Goal: Task Accomplishment & Management: Complete application form

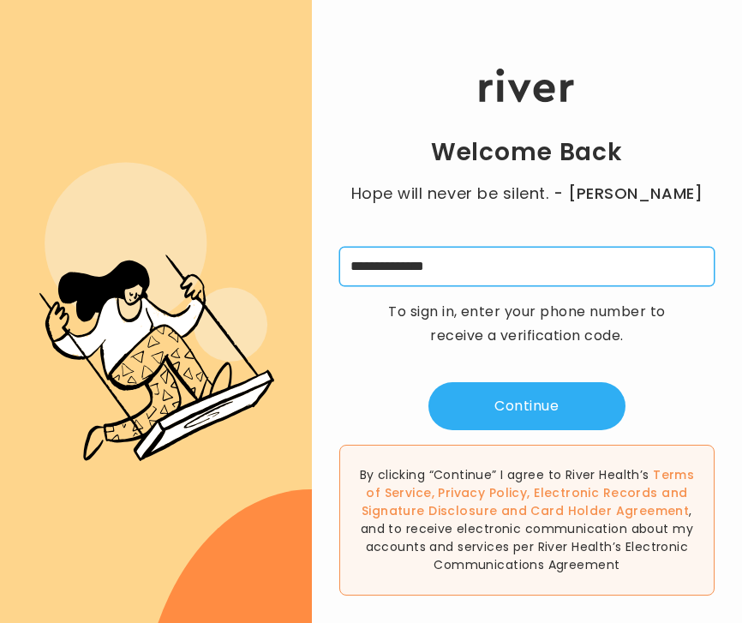
type input "**********"
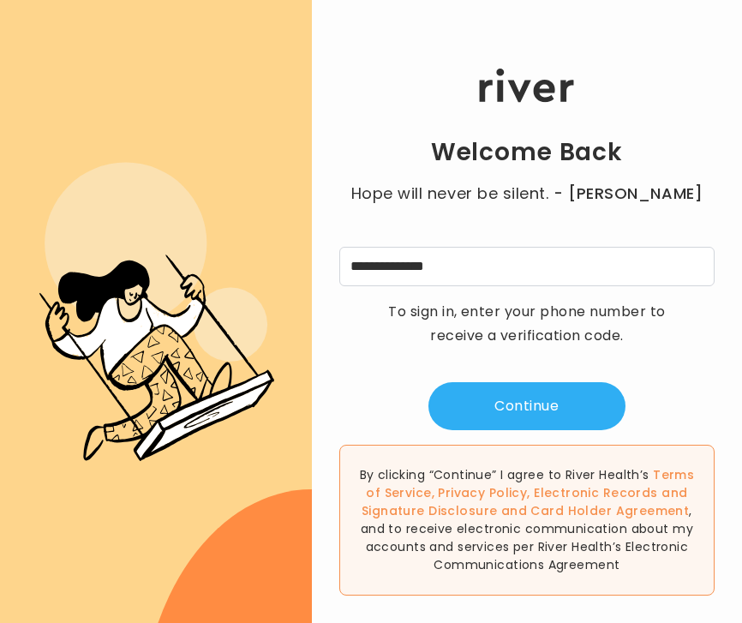
click at [462, 318] on p "To sign in, enter your phone number to receive a verification code." at bounding box center [527, 324] width 300 height 48
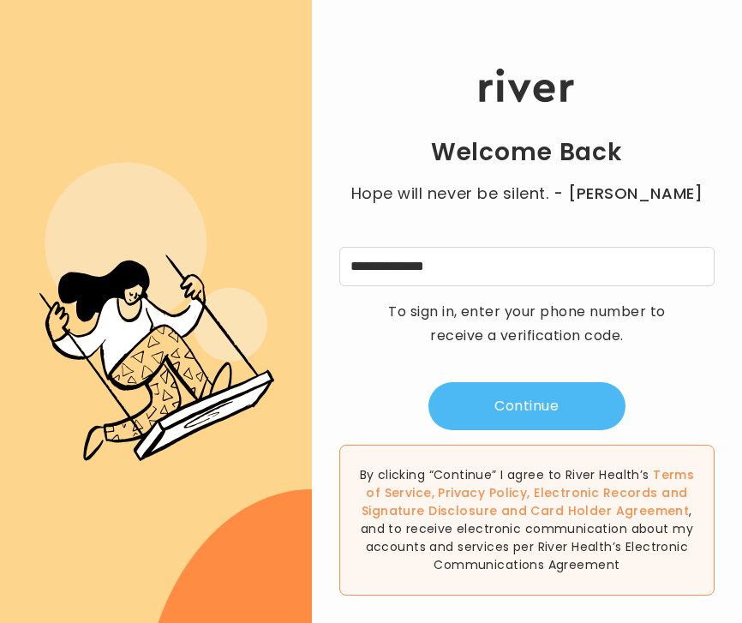
click at [485, 396] on button "Continue" at bounding box center [526, 406] width 197 height 48
type input "*"
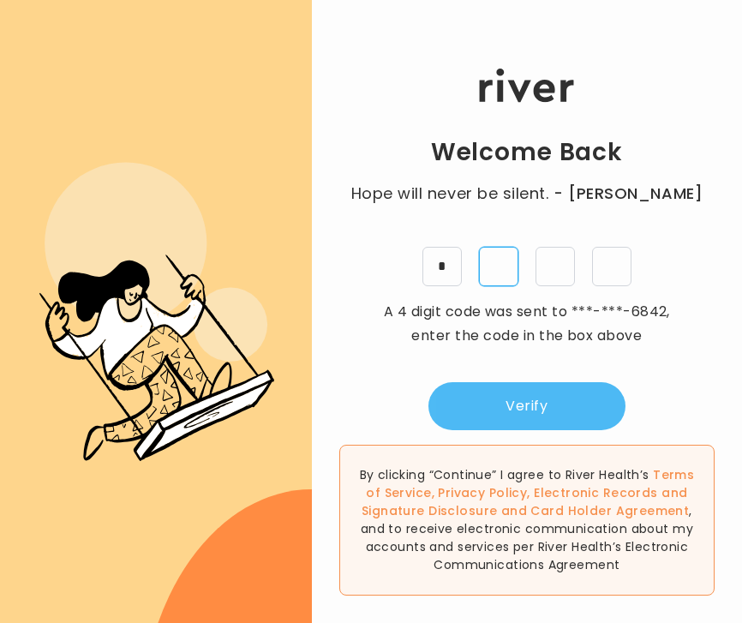
type input "*"
click at [500, 419] on button "Verify" at bounding box center [526, 406] width 197 height 48
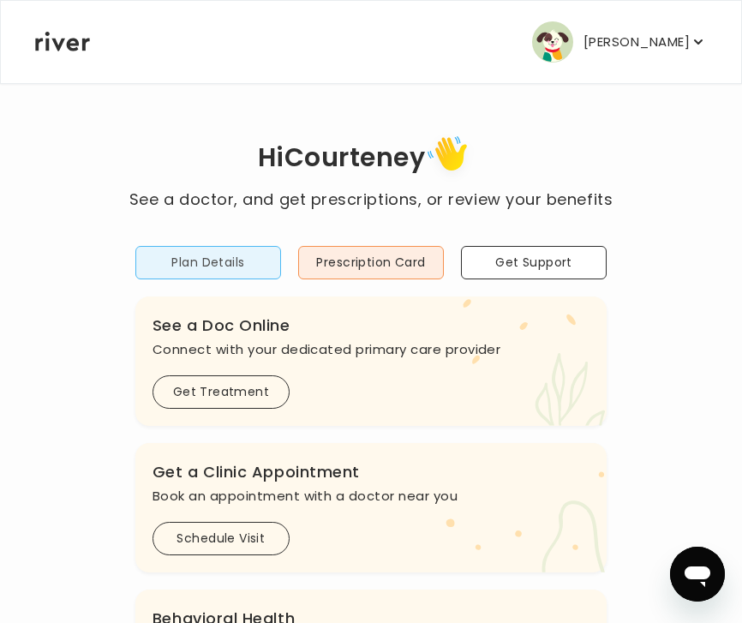
click at [222, 259] on button "Plan Details" at bounding box center [208, 262] width 146 height 33
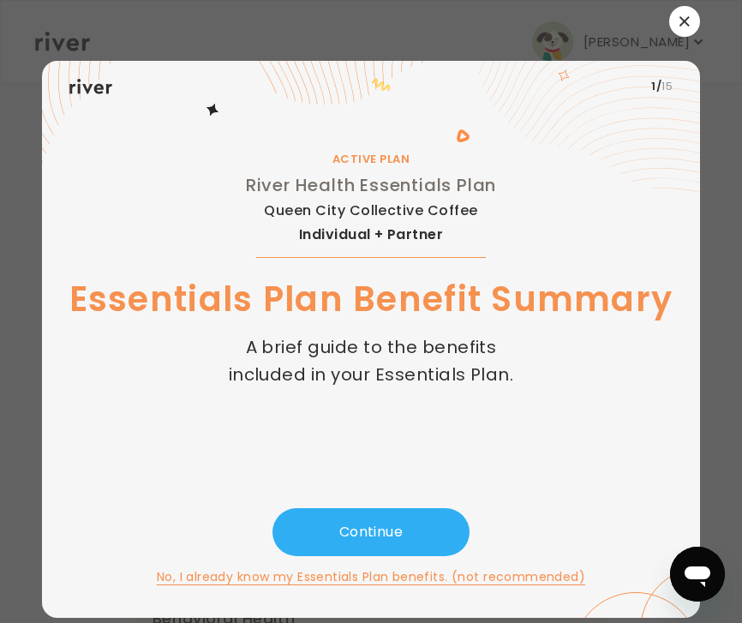
click at [347, 35] on div at bounding box center [371, 21] width 659 height 31
click at [246, 578] on button "No, I already know my Essentials Plan benefits. (not recommended)" at bounding box center [371, 576] width 428 height 21
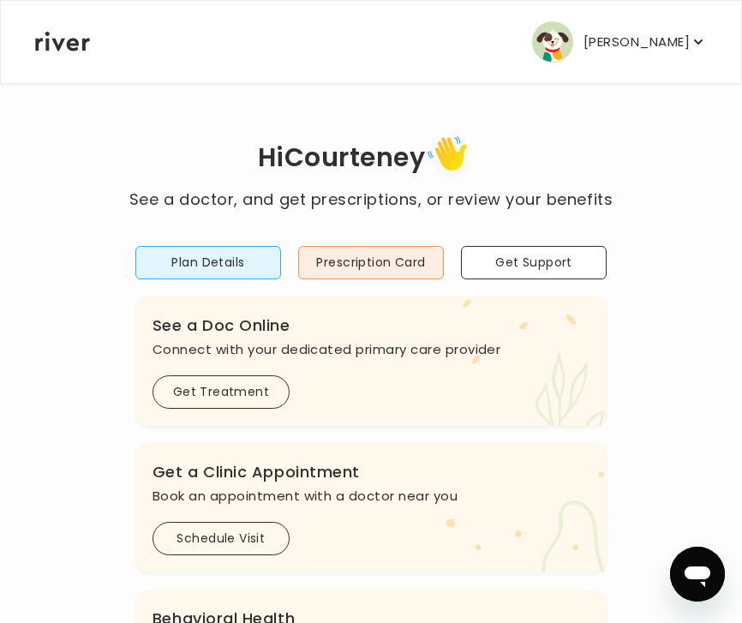
click at [617, 28] on button "[PERSON_NAME]" at bounding box center [619, 41] width 175 height 41
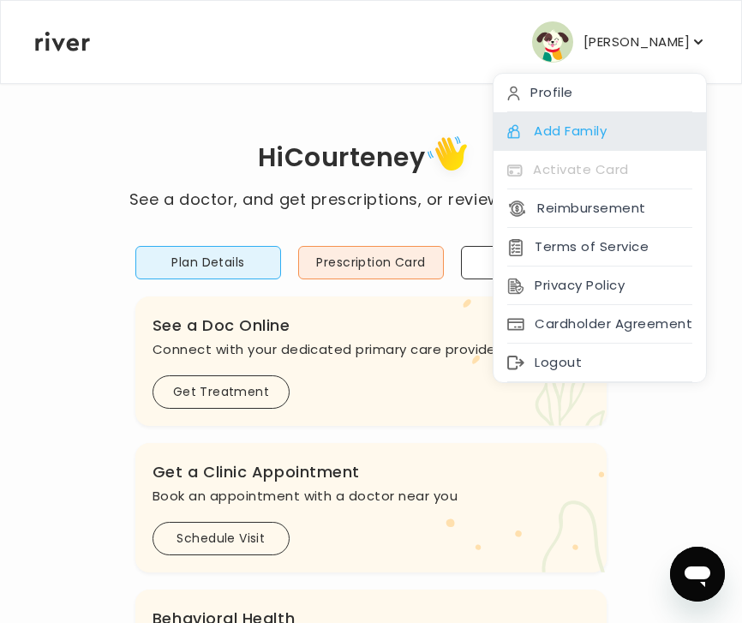
click at [597, 125] on div "Add Family" at bounding box center [599, 131] width 212 height 39
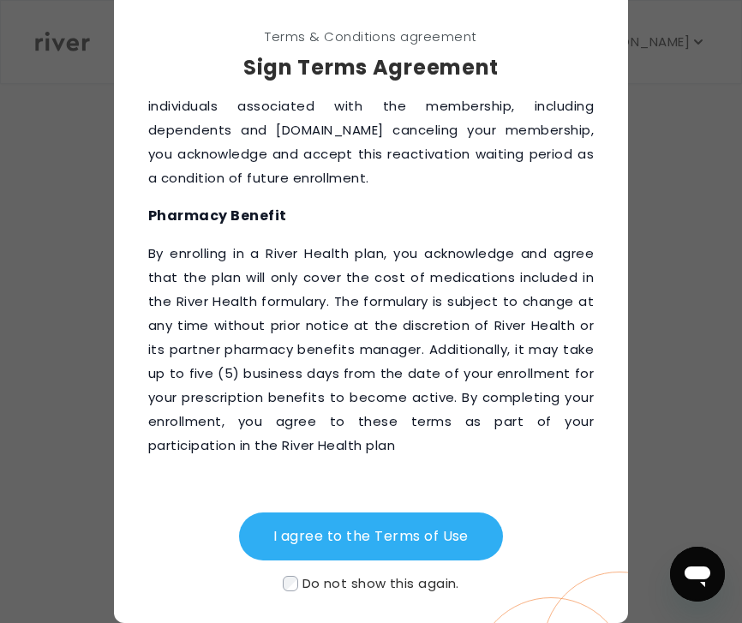
scroll to position [85, 0]
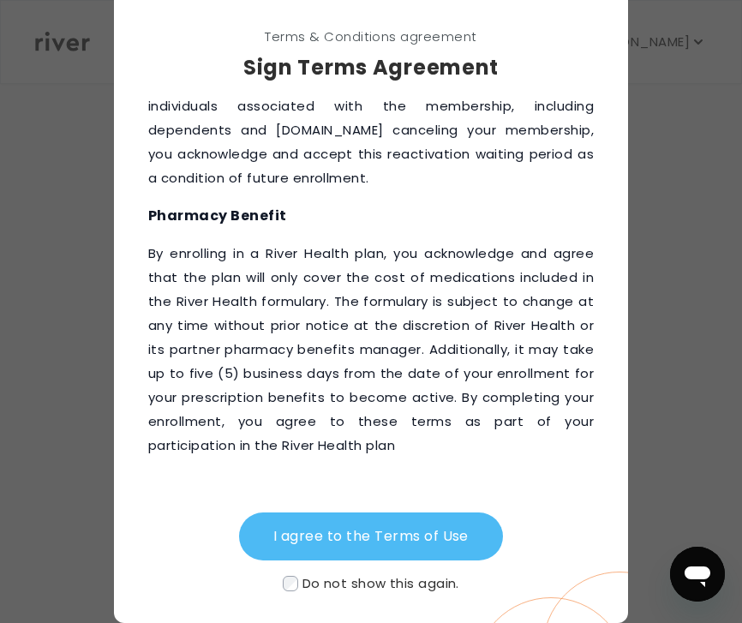
click at [302, 526] on button "I agree to the Terms of Use" at bounding box center [371, 536] width 264 height 48
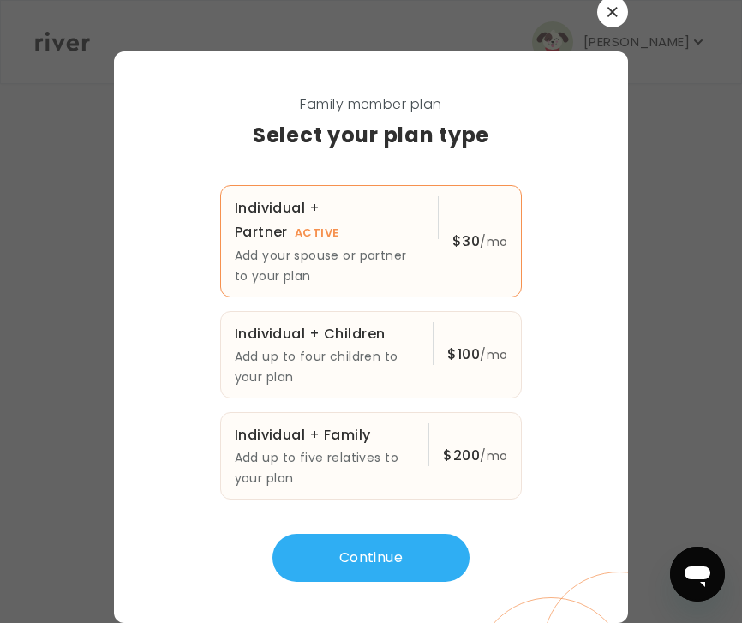
scroll to position [3, 0]
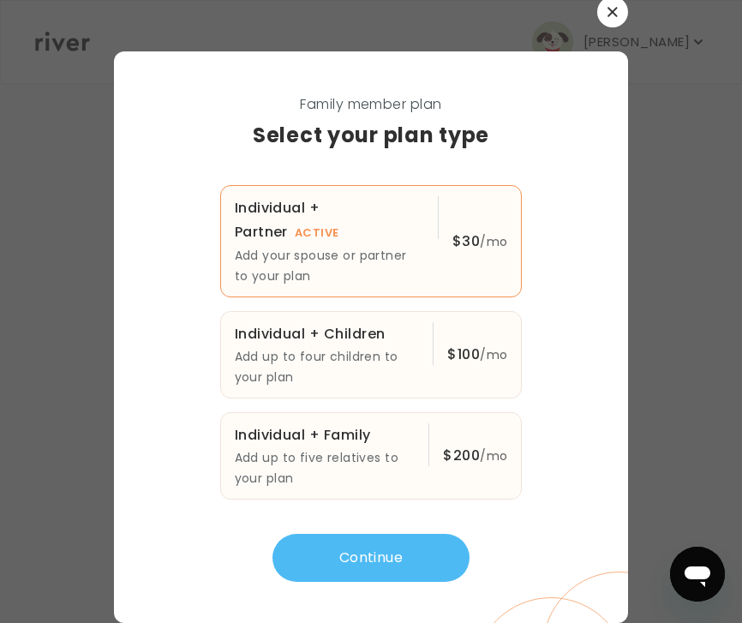
click at [331, 556] on button "Continue" at bounding box center [370, 558] width 197 height 48
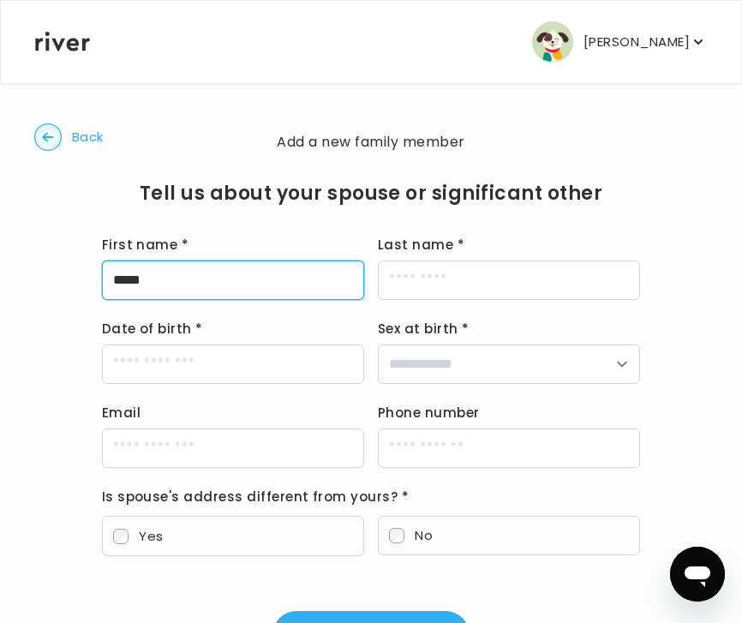
type input "*****"
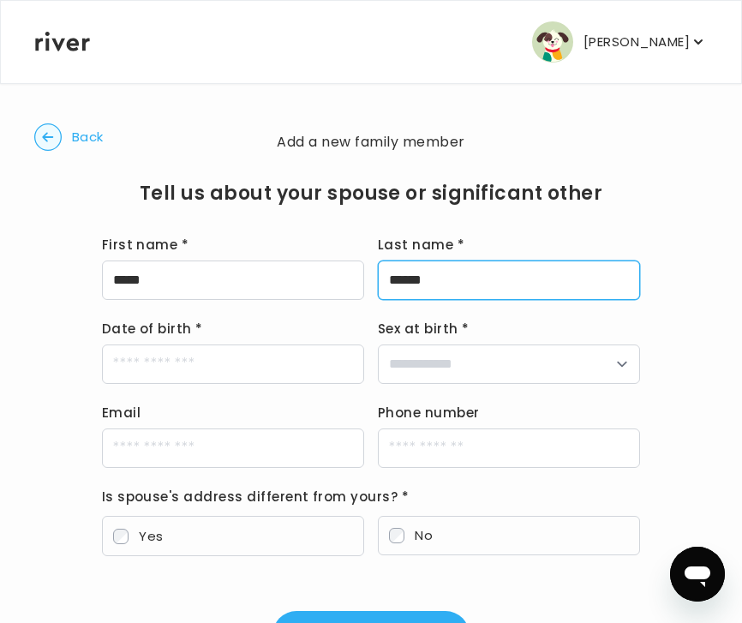
type input "******"
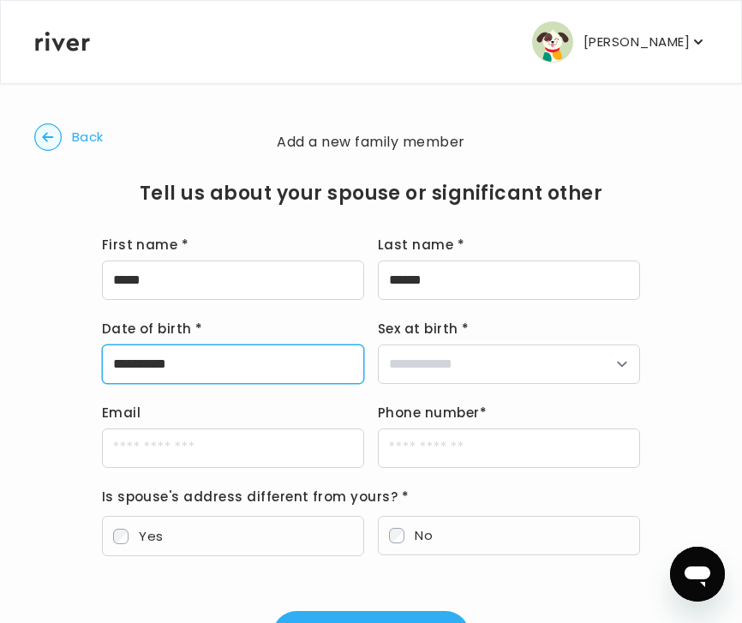
type input "**********"
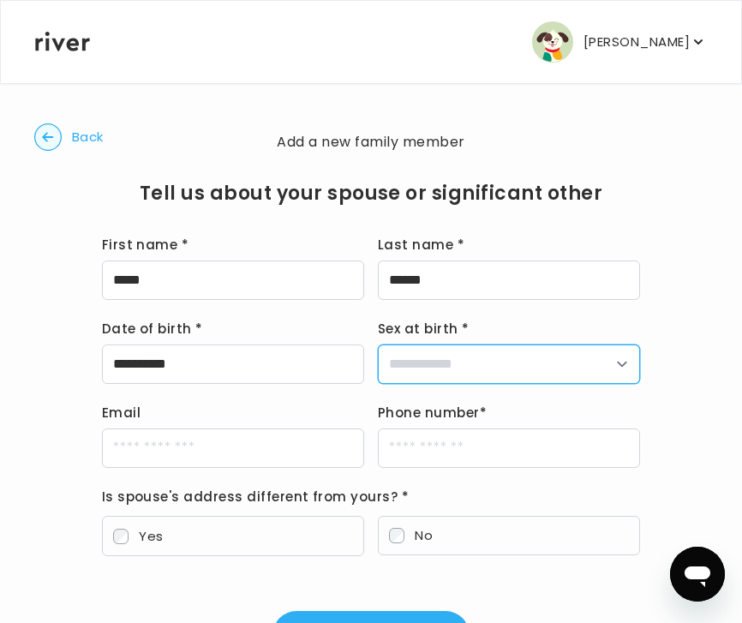
select select "****"
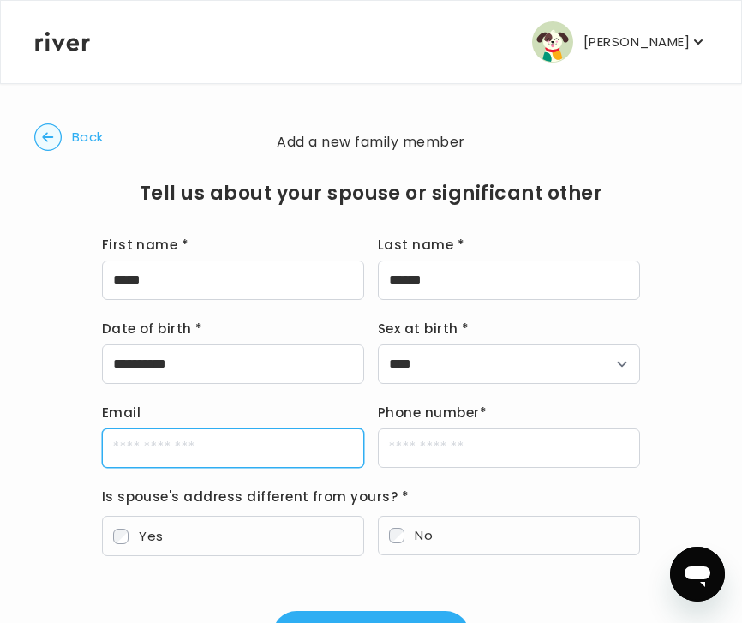
drag, startPoint x: 438, startPoint y: 363, endPoint x: 317, endPoint y: 497, distance: 180.1
type input "**********"
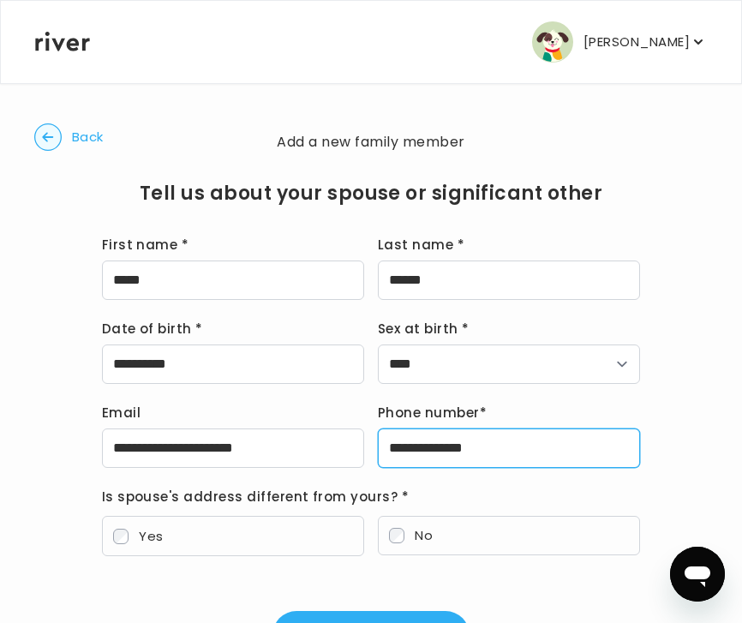
type input "**********"
click at [409, 538] on label "No" at bounding box center [509, 535] width 262 height 39
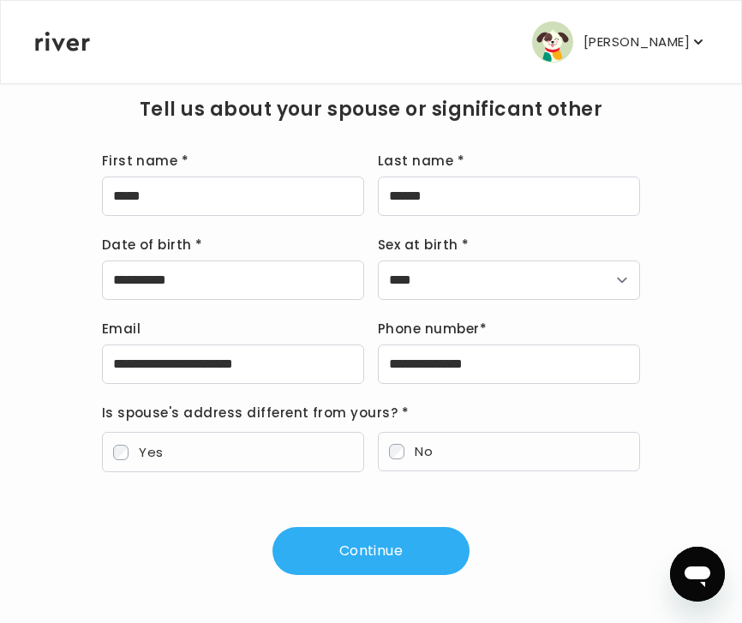
scroll to position [84, 0]
click at [409, 537] on button "Continue" at bounding box center [370, 551] width 197 height 48
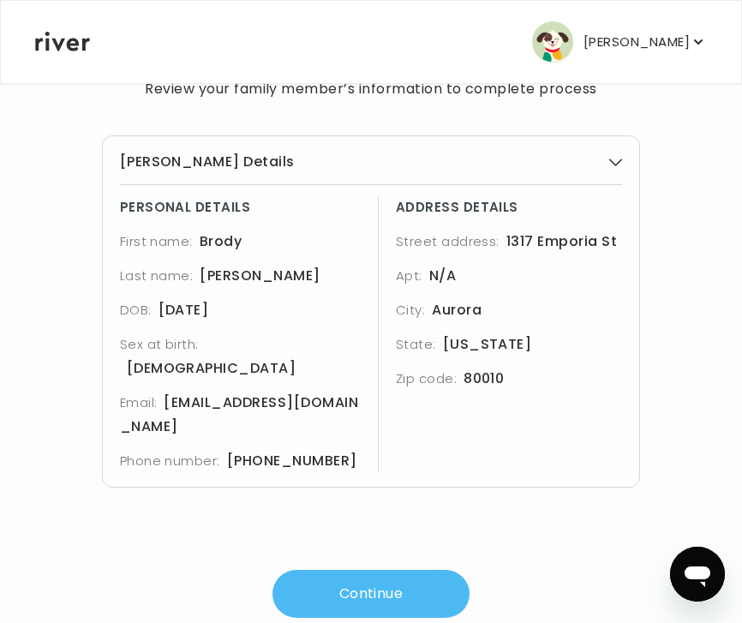
click at [331, 581] on button "Continue" at bounding box center [370, 593] width 197 height 48
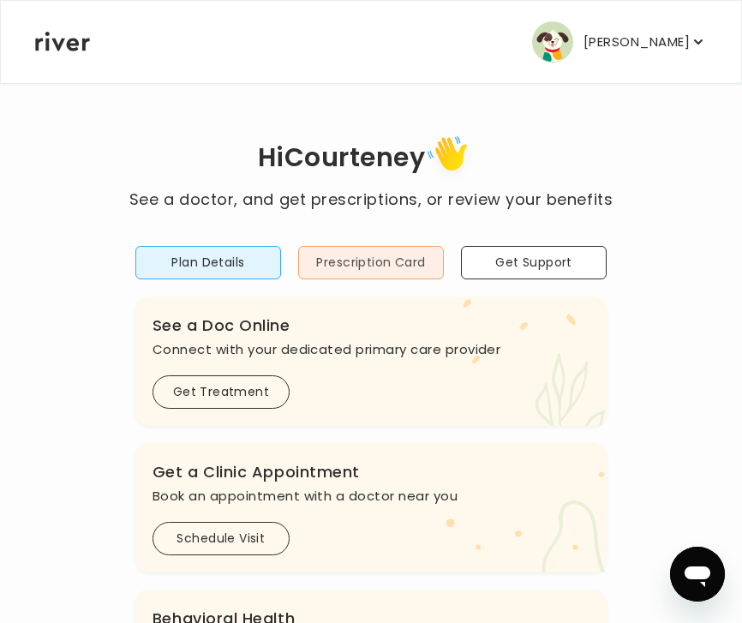
click at [343, 268] on button "Prescription Card" at bounding box center [371, 262] width 146 height 33
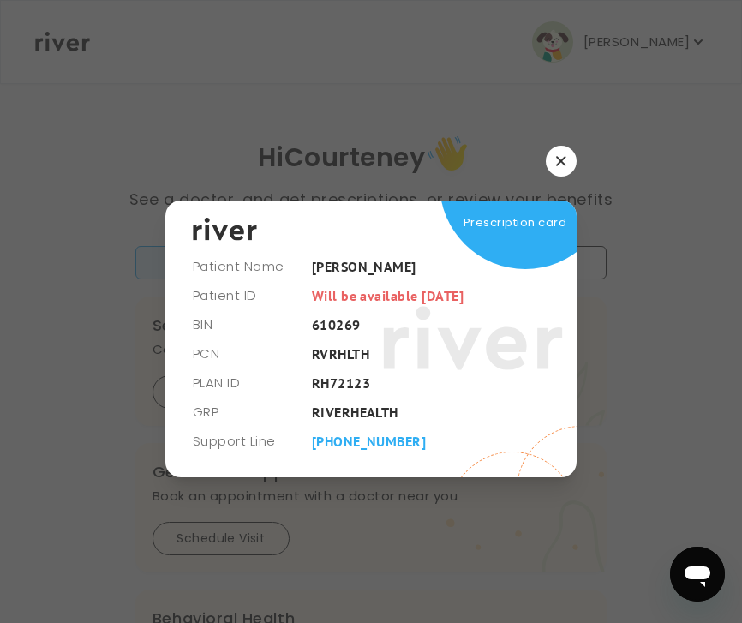
click at [559, 158] on icon "button" at bounding box center [560, 160] width 9 height 9
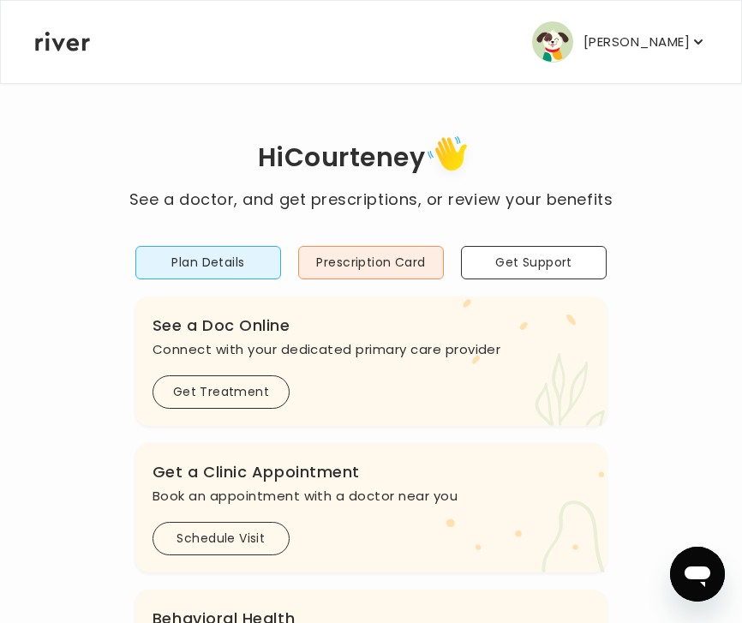
click at [599, 30] on p "[PERSON_NAME]" at bounding box center [636, 42] width 106 height 24
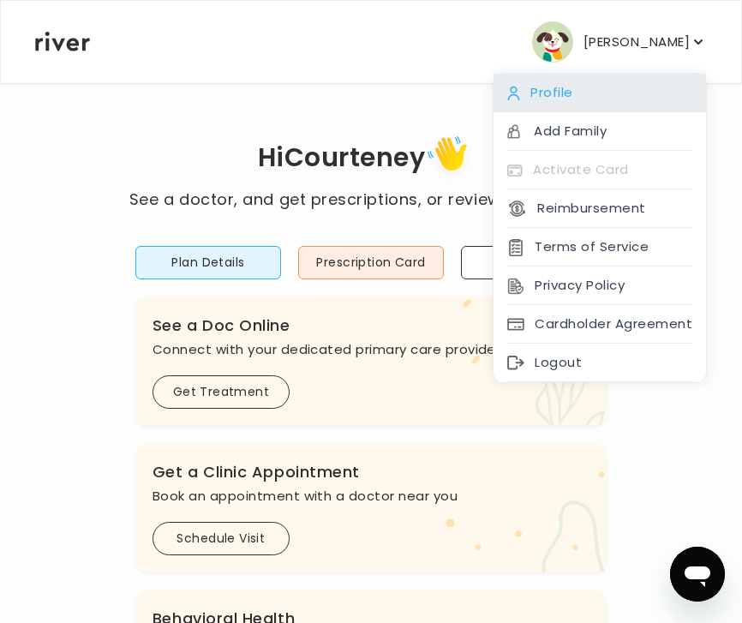
click at [569, 91] on div "Profile" at bounding box center [599, 93] width 212 height 39
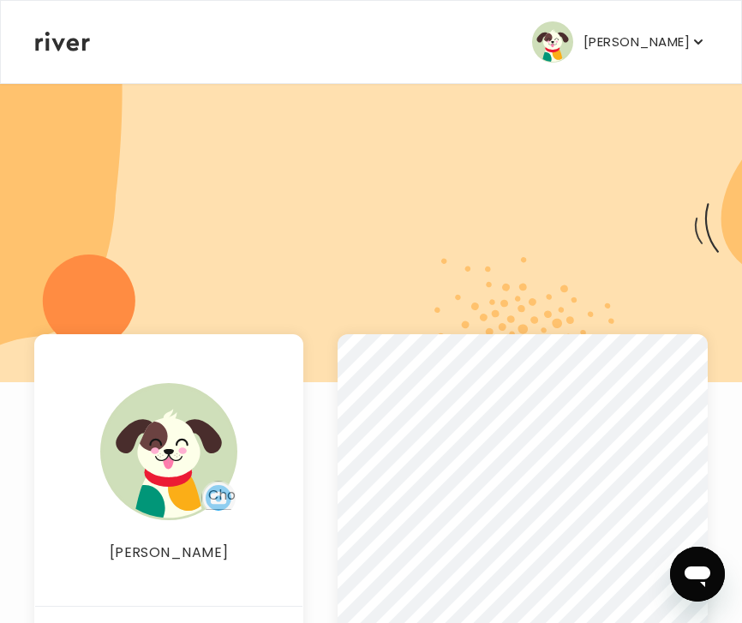
click at [583, 51] on p "[PERSON_NAME]" at bounding box center [636, 42] width 106 height 24
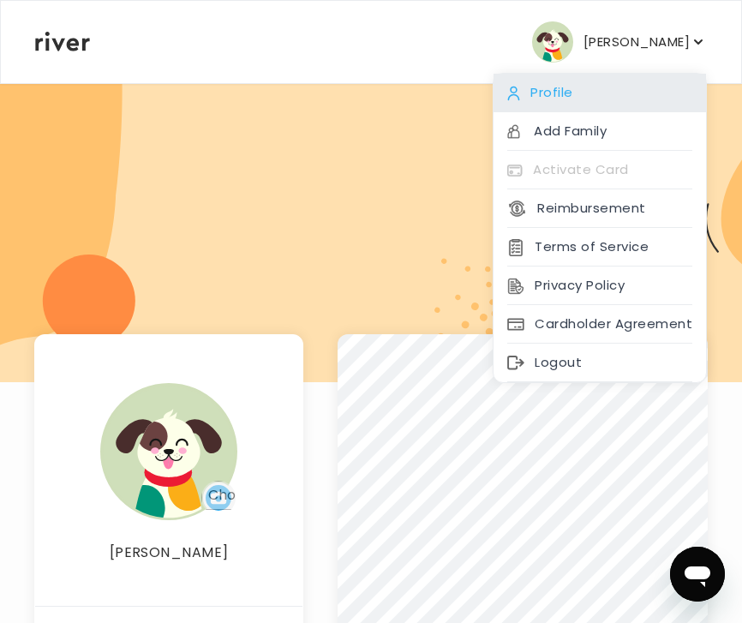
click at [559, 98] on div "Profile" at bounding box center [599, 93] width 212 height 39
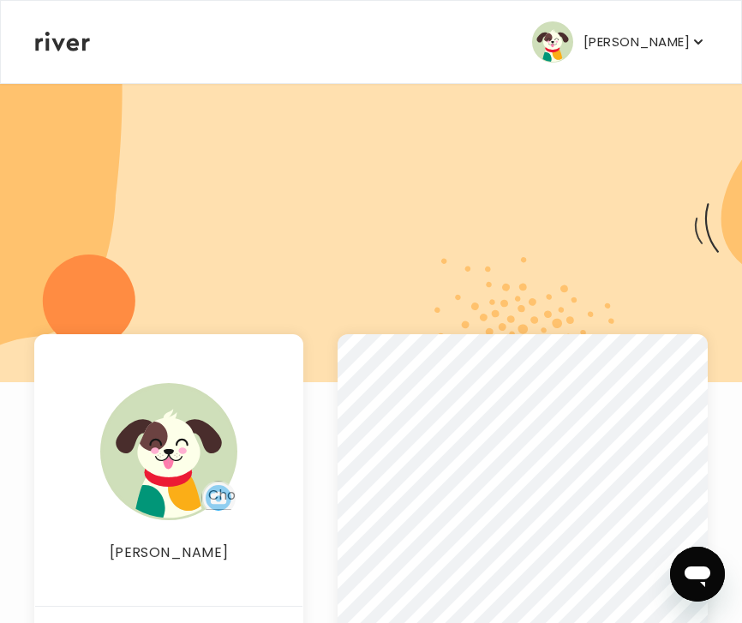
click at [75, 49] on icon at bounding box center [62, 42] width 55 height 20
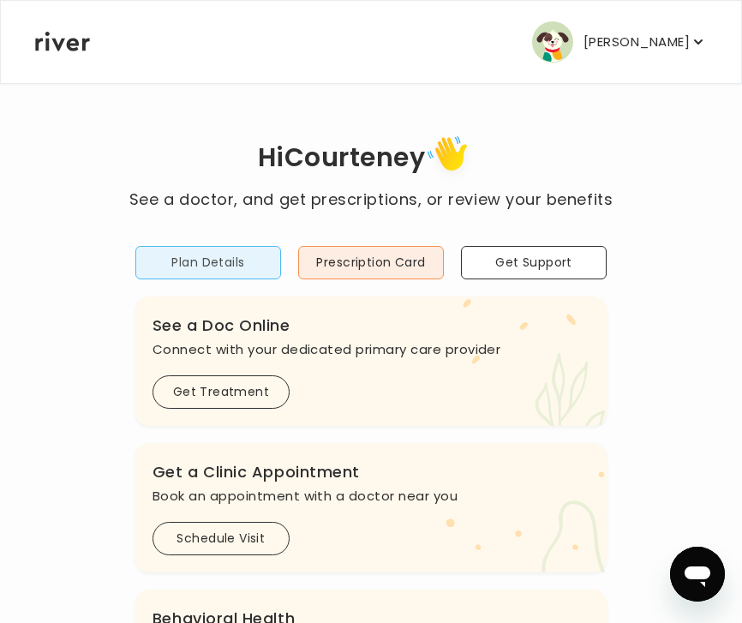
click at [244, 272] on button "Plan Details" at bounding box center [208, 262] width 146 height 33
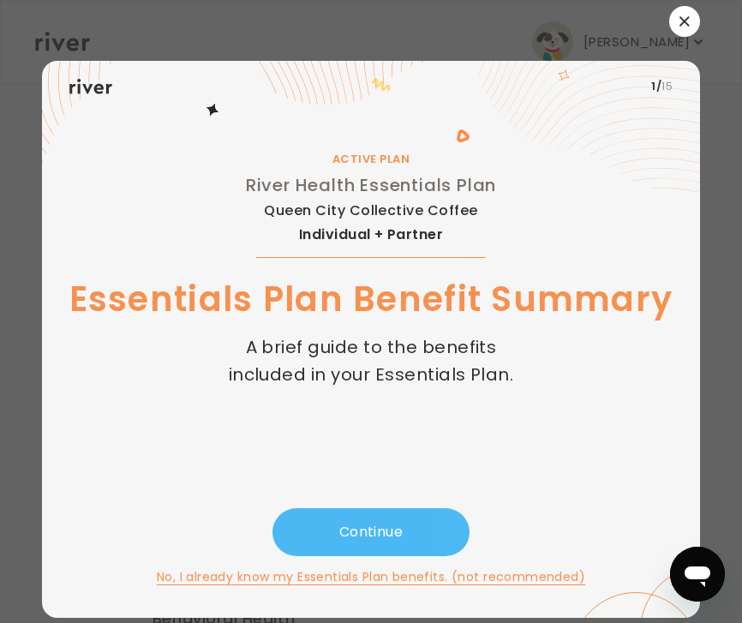
click at [374, 526] on button "Continue" at bounding box center [370, 532] width 197 height 48
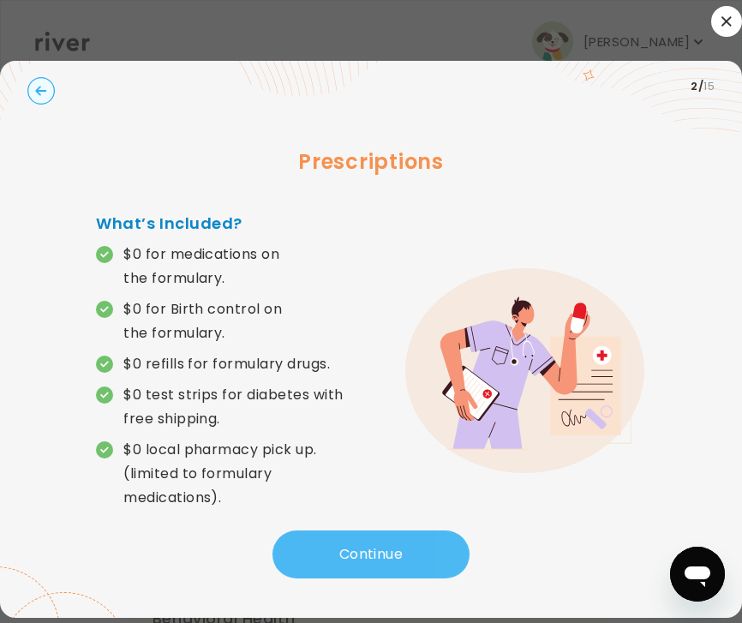
click at [349, 555] on button "Continue" at bounding box center [370, 554] width 197 height 48
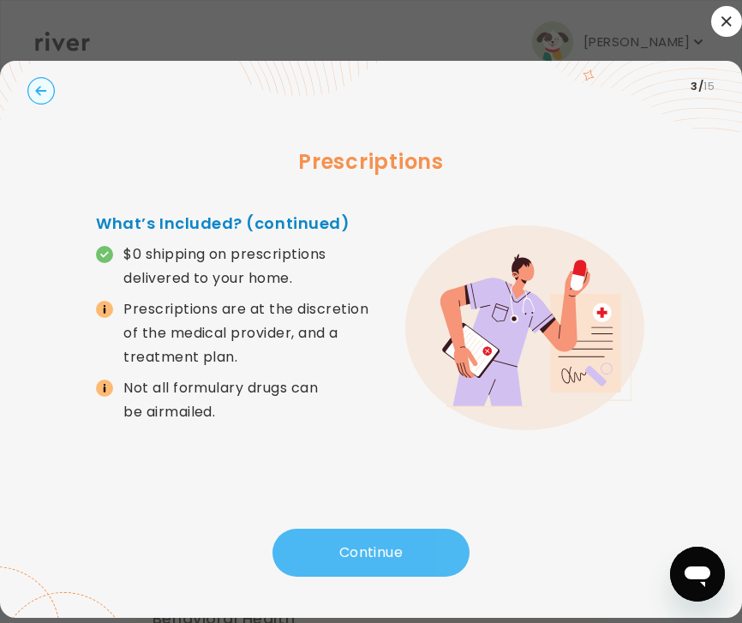
click at [331, 559] on button "Continue" at bounding box center [370, 552] width 197 height 48
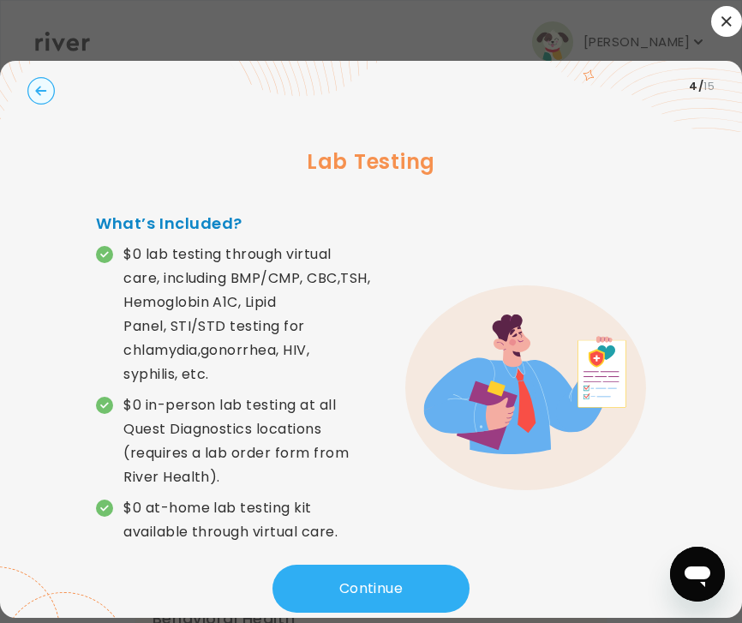
click at [354, 617] on div at bounding box center [371, 311] width 742 height 623
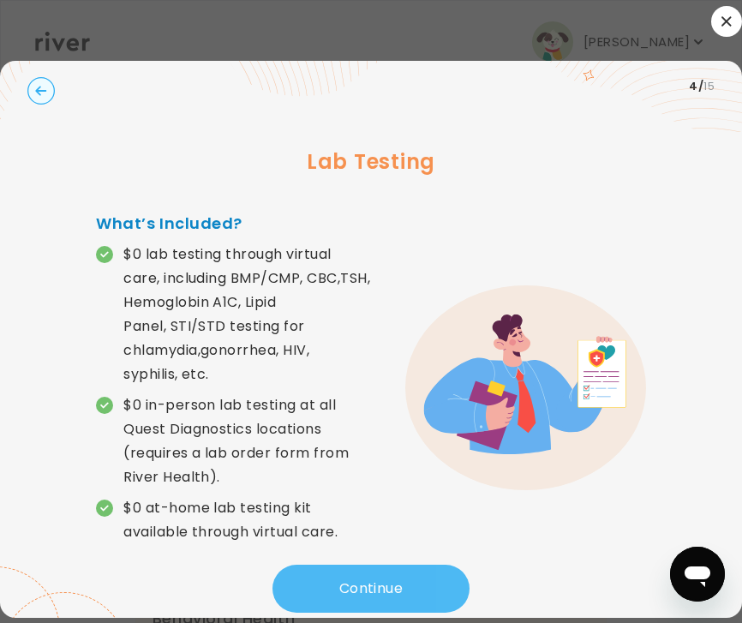
click at [333, 612] on button "Continue" at bounding box center [370, 588] width 197 height 48
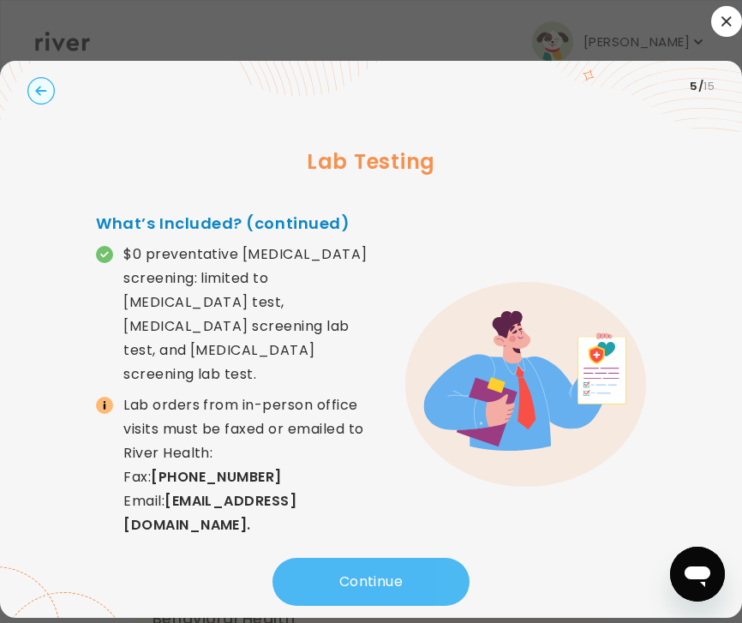
click at [374, 587] on button "Continue" at bounding box center [370, 581] width 197 height 48
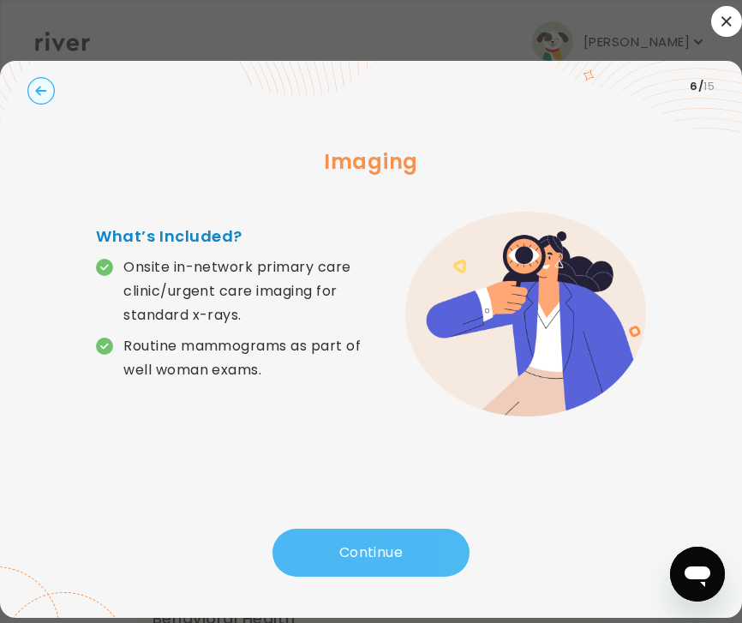
click at [332, 556] on button "Continue" at bounding box center [370, 552] width 197 height 48
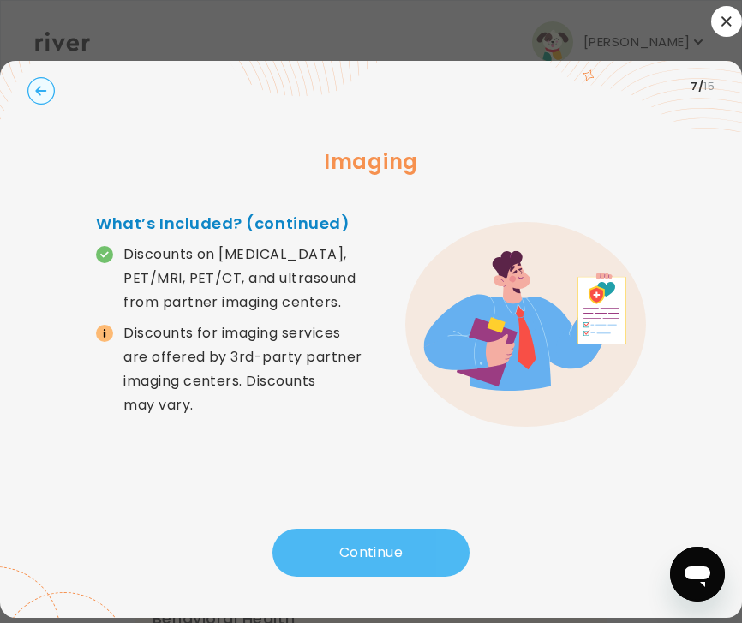
click at [337, 555] on button "Continue" at bounding box center [370, 552] width 197 height 48
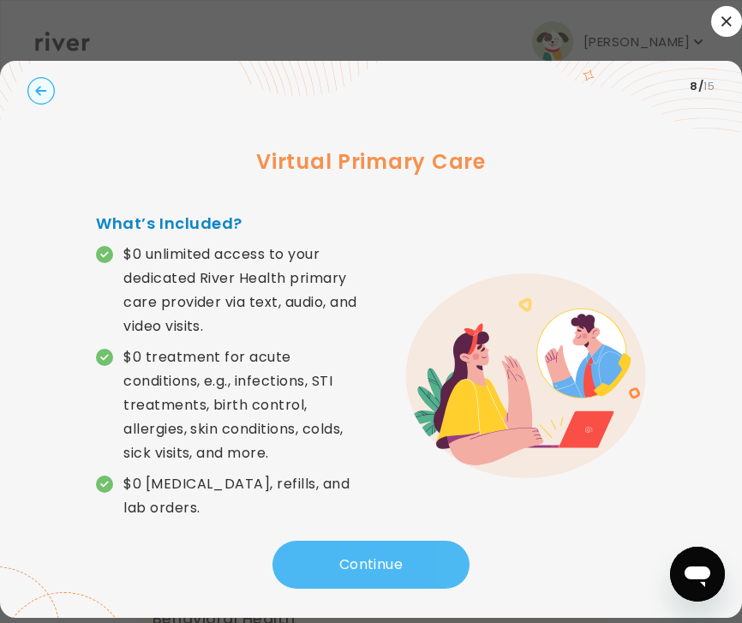
click at [367, 552] on button "Continue" at bounding box center [370, 564] width 197 height 48
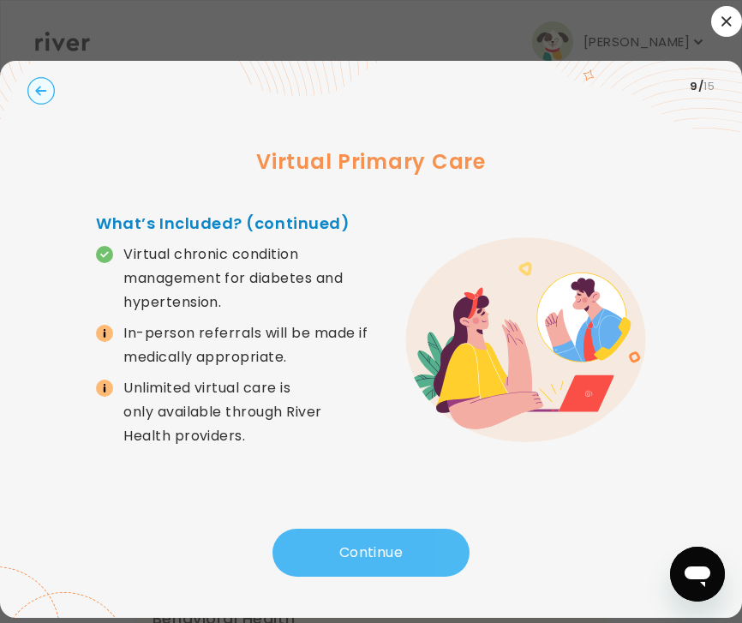
click at [380, 552] on button "Continue" at bounding box center [370, 552] width 197 height 48
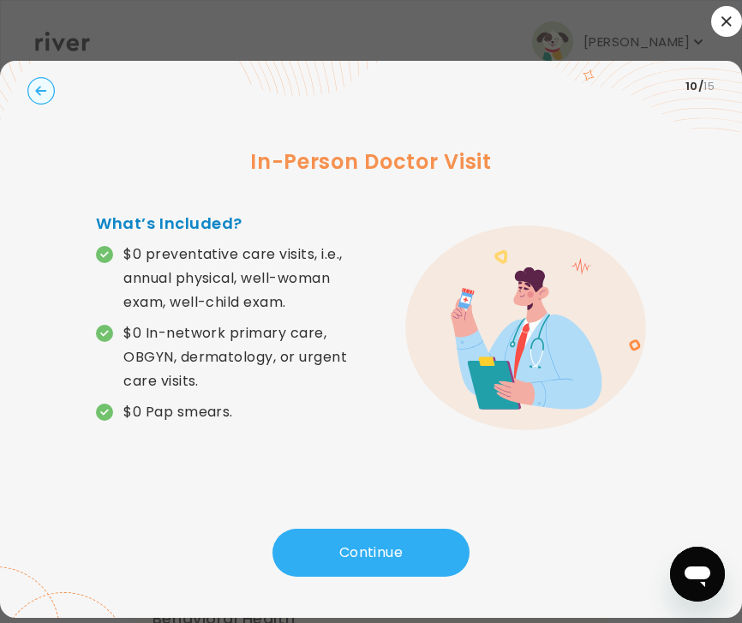
click at [562, 334] on img at bounding box center [525, 328] width 241 height 206
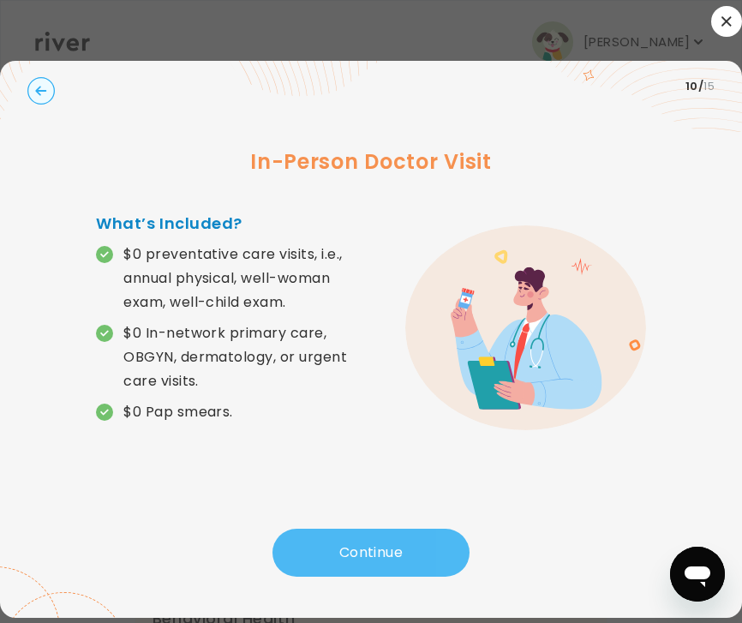
click at [338, 559] on button "Continue" at bounding box center [370, 552] width 197 height 48
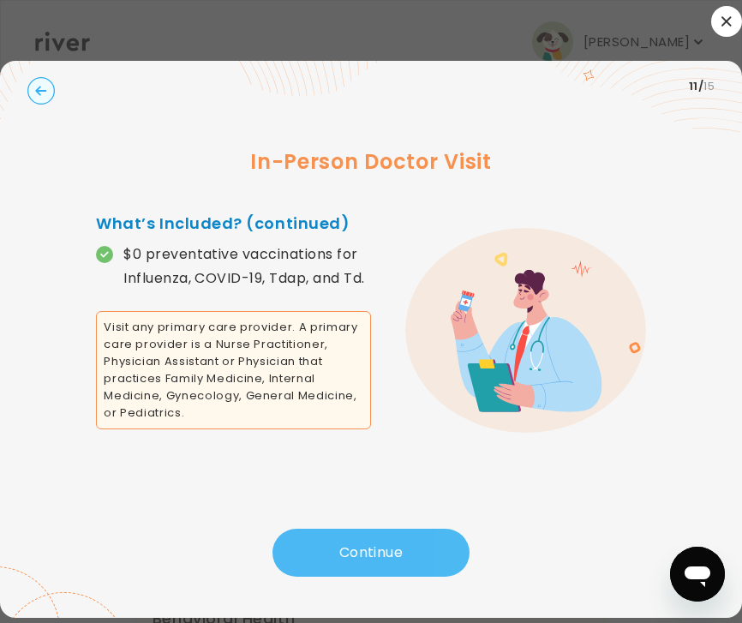
click at [327, 543] on button "Continue" at bounding box center [370, 552] width 197 height 48
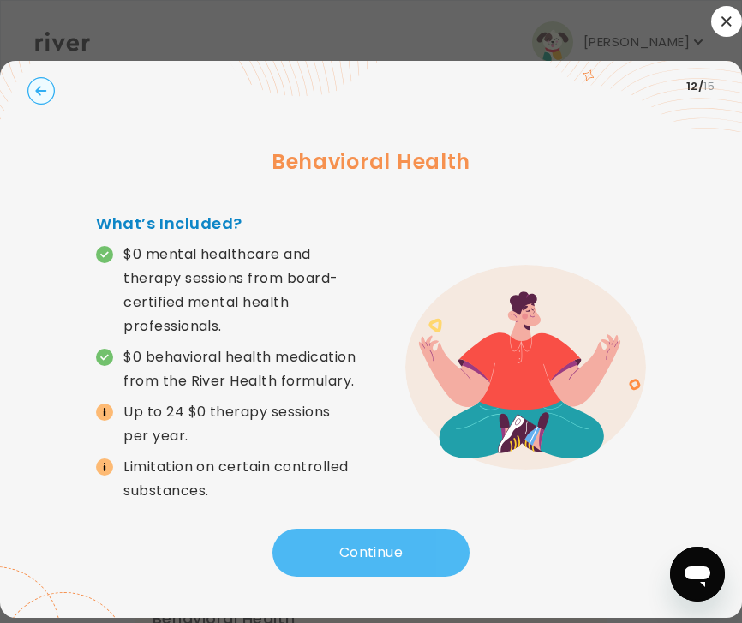
click at [391, 576] on button "Continue" at bounding box center [370, 552] width 197 height 48
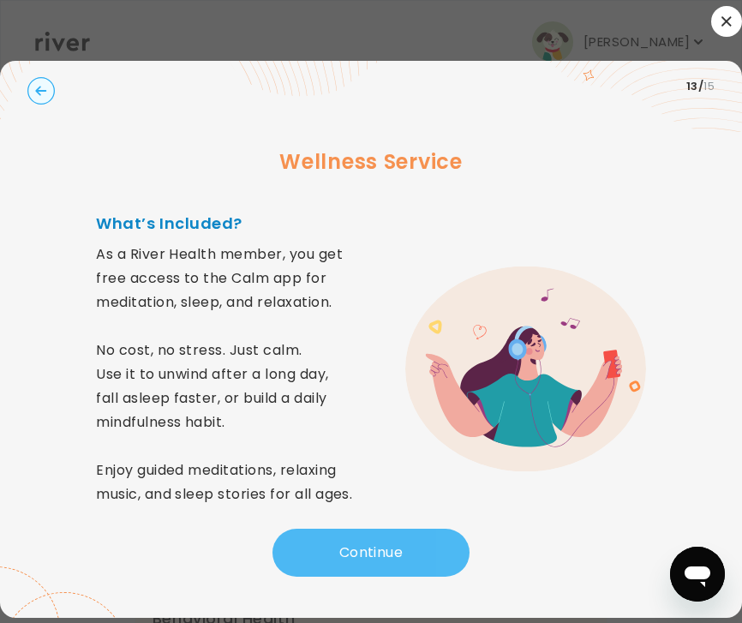
click at [319, 576] on button "Continue" at bounding box center [370, 552] width 197 height 48
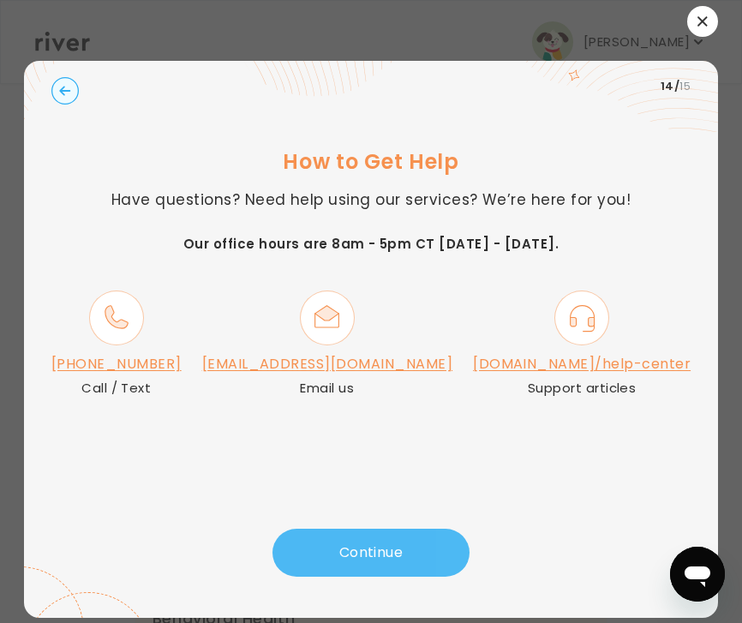
click at [382, 548] on button "Continue" at bounding box center [370, 552] width 197 height 48
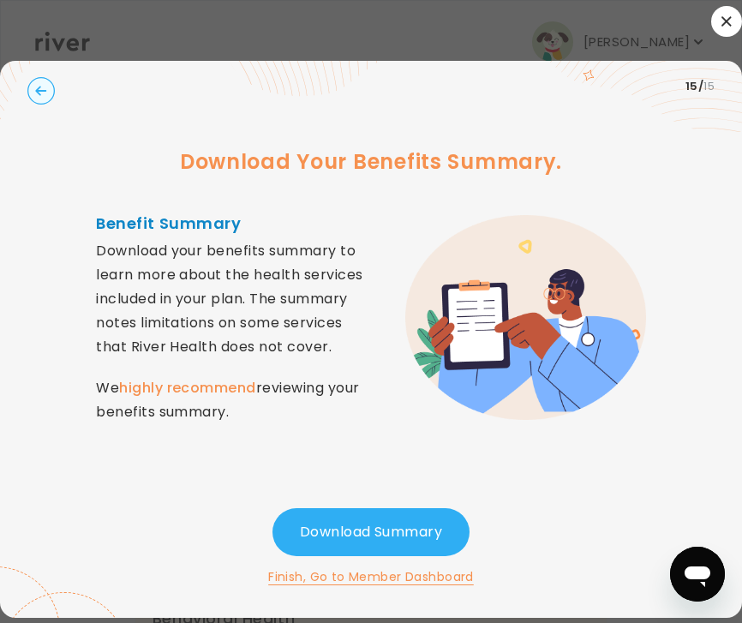
click at [345, 578] on button "Finish, Go to Member Dashboard" at bounding box center [371, 576] width 206 height 21
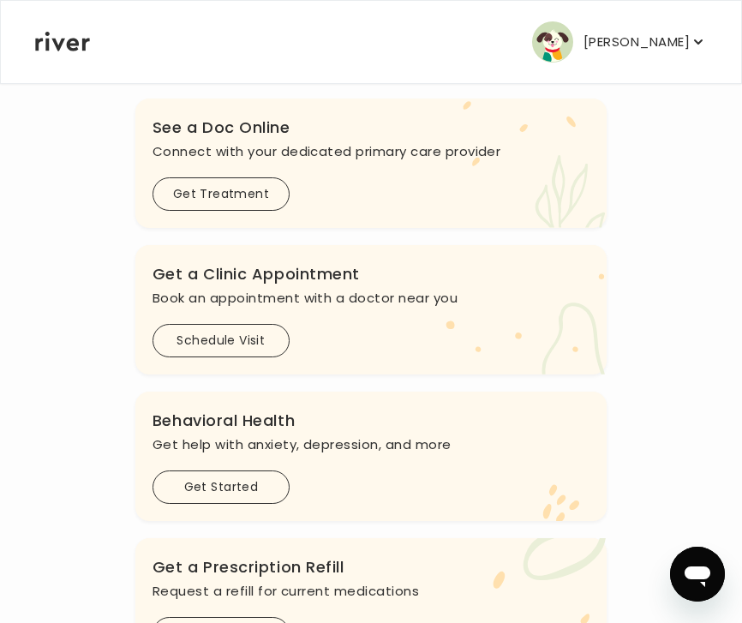
scroll to position [179, 0]
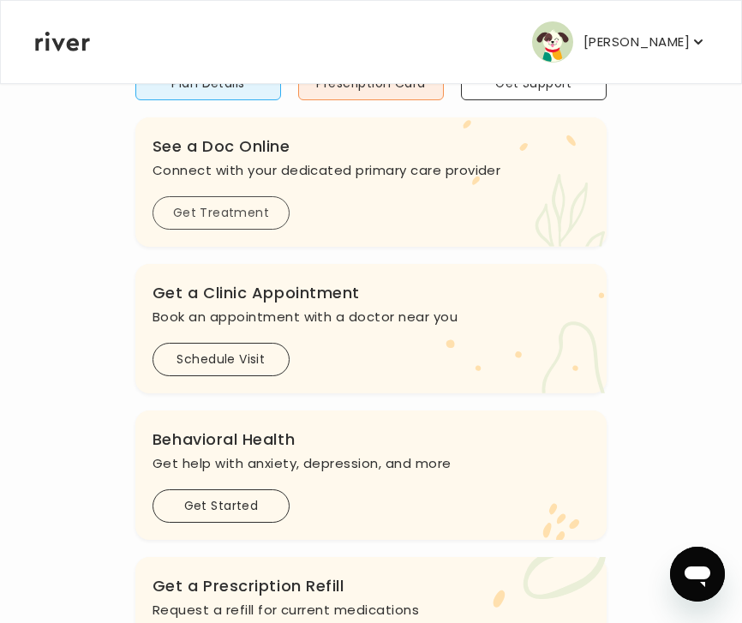
click at [274, 222] on button "Get Treatment" at bounding box center [220, 212] width 137 height 33
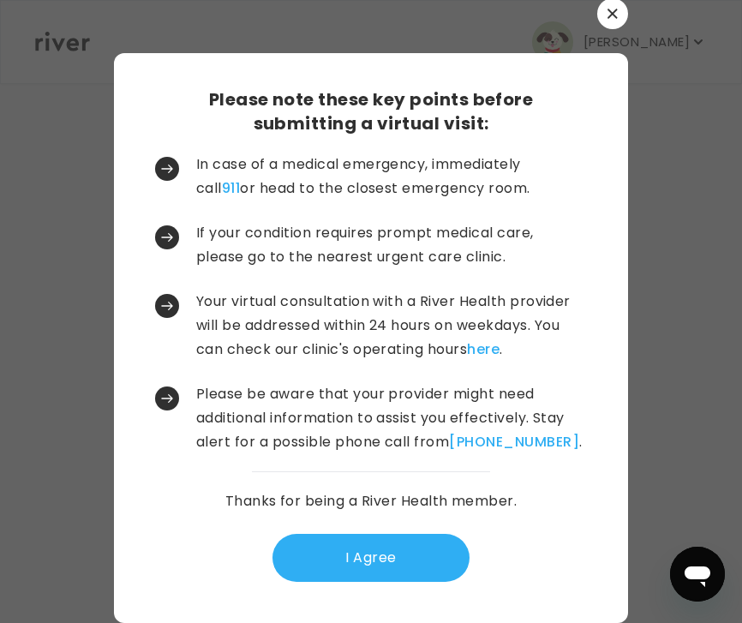
scroll to position [2, 0]
click at [610, 20] on button "button" at bounding box center [612, 13] width 31 height 31
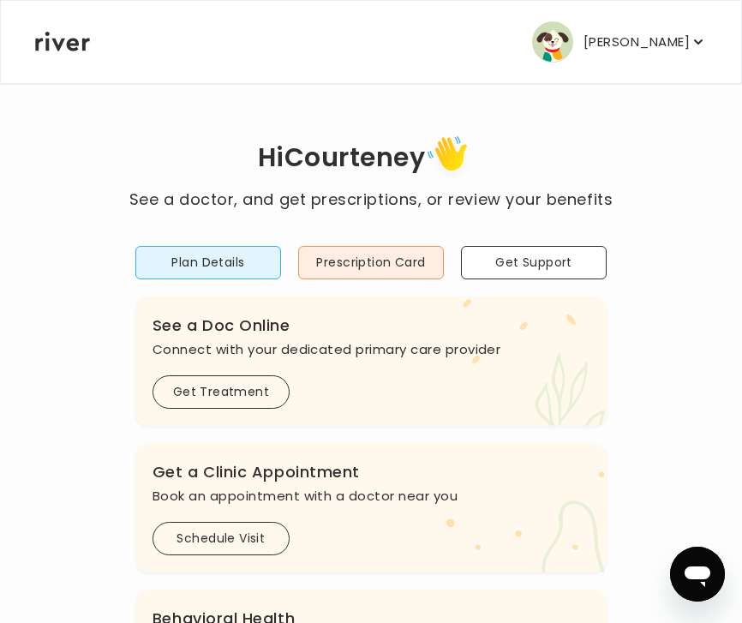
scroll to position [0, 0]
